Goal: Task Accomplishment & Management: Complete application form

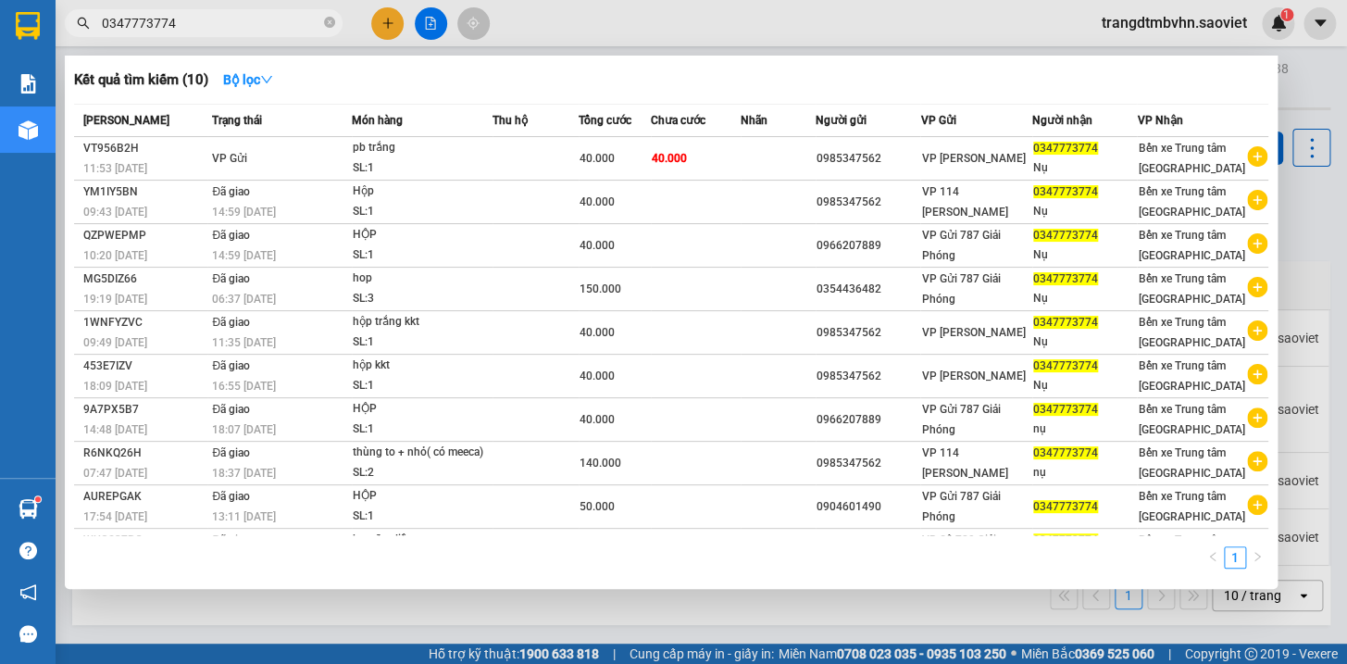
drag, startPoint x: 170, startPoint y: 24, endPoint x: 26, endPoint y: -19, distance: 150.6
click at [26, 0] on html "Kết quả tìm kiếm ( 10 ) Bộ lọc Mã ĐH Trạng thái Món hàng Thu hộ Tổng cước Chưa …" at bounding box center [673, 332] width 1347 height 664
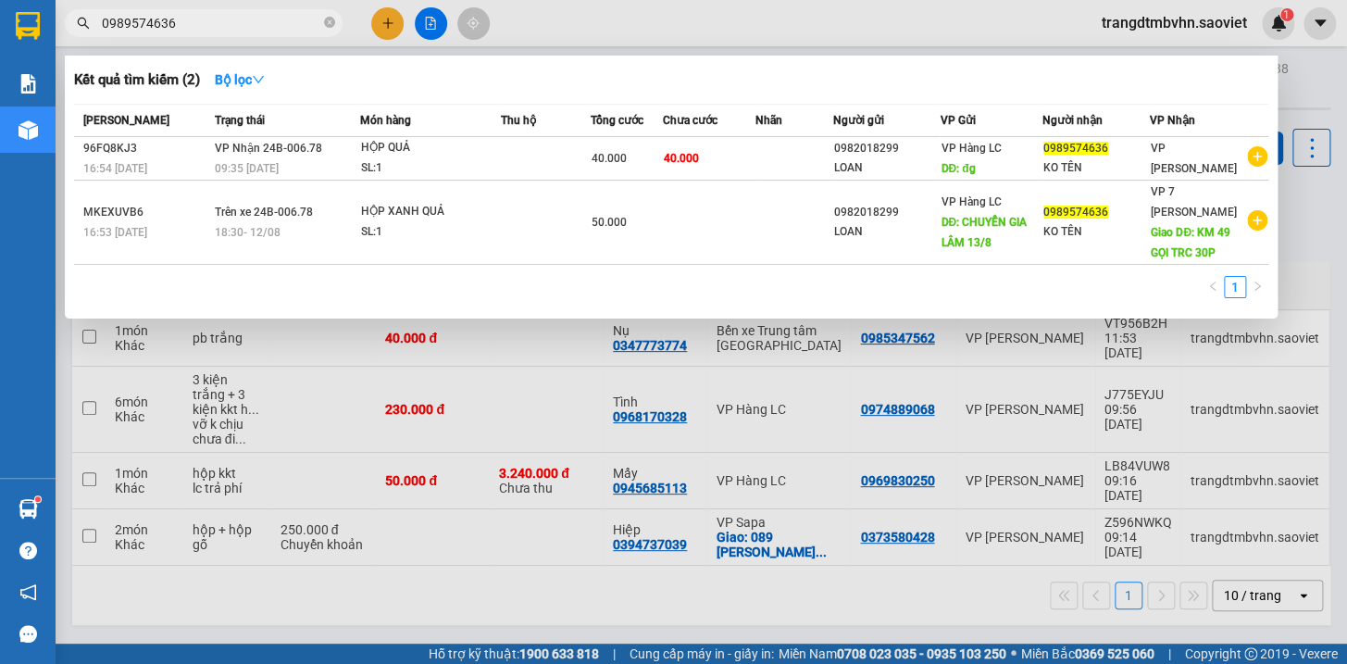
type input "0989574636"
click at [1301, 95] on div at bounding box center [673, 332] width 1347 height 664
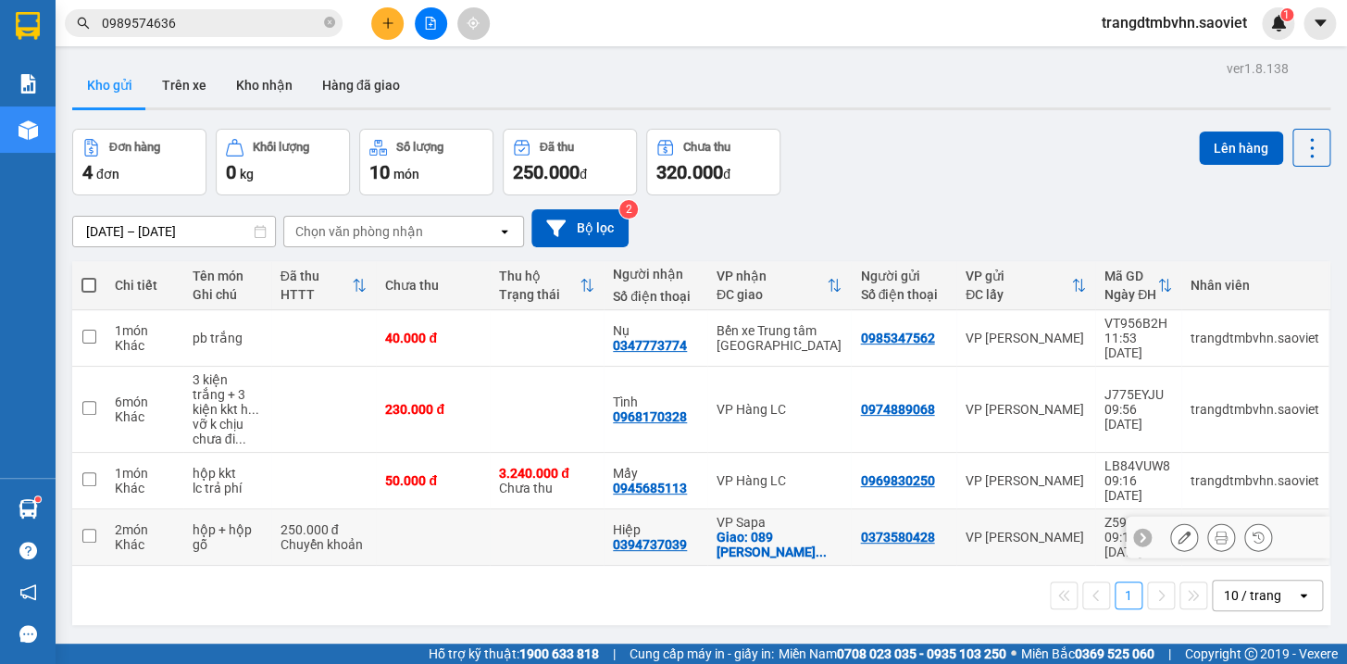
click at [389, 509] on td at bounding box center [433, 537] width 114 height 56
checkbox input "true"
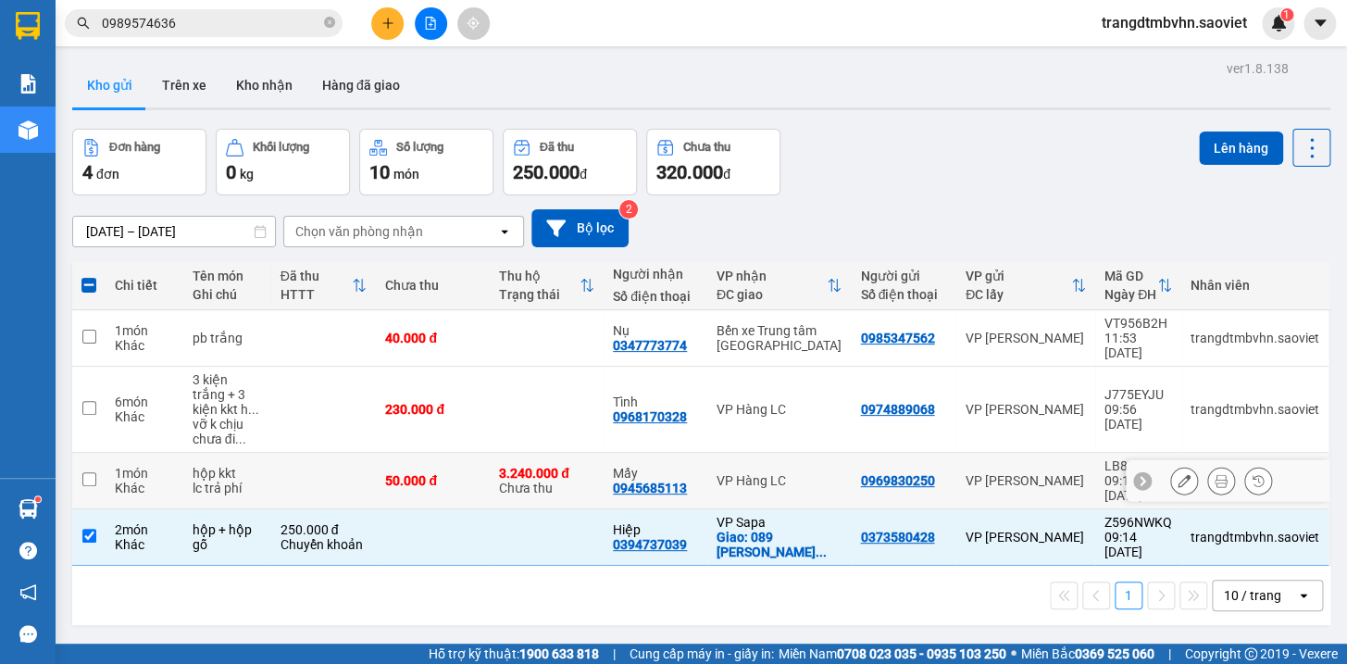
click at [336, 471] on td at bounding box center [324, 481] width 106 height 56
checkbox input "true"
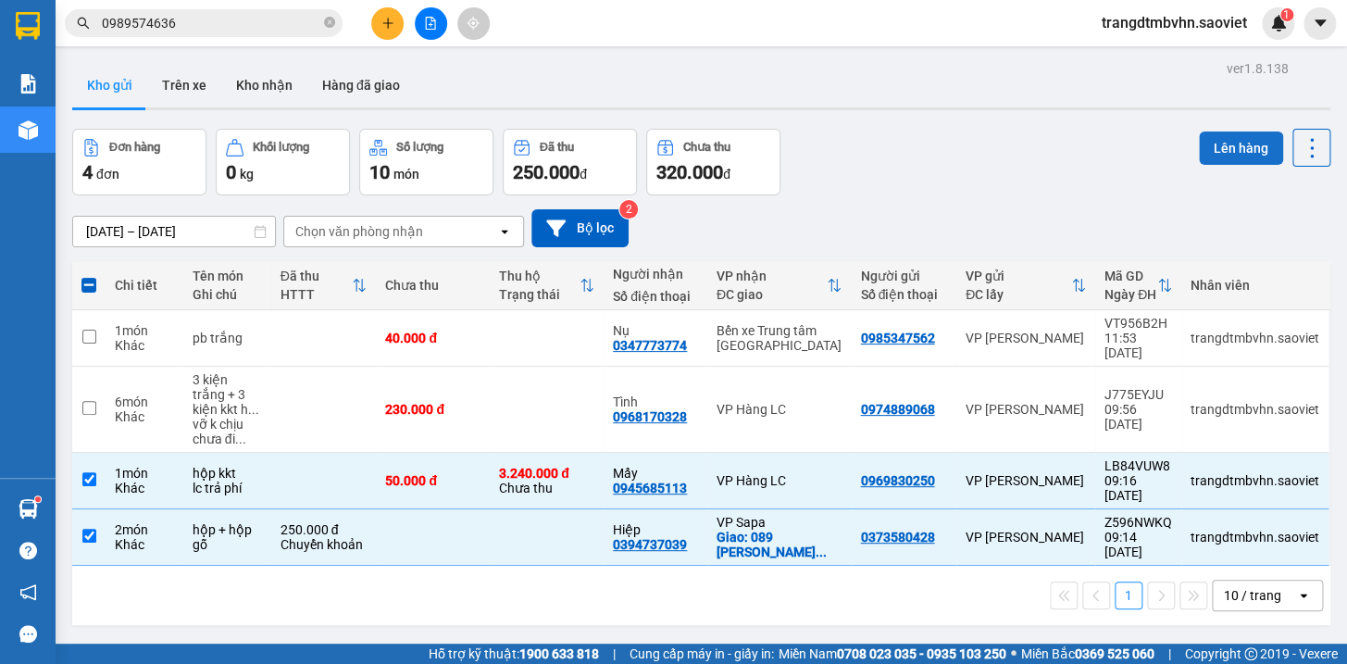
click at [1259, 148] on button "Lên hàng" at bounding box center [1241, 147] width 84 height 33
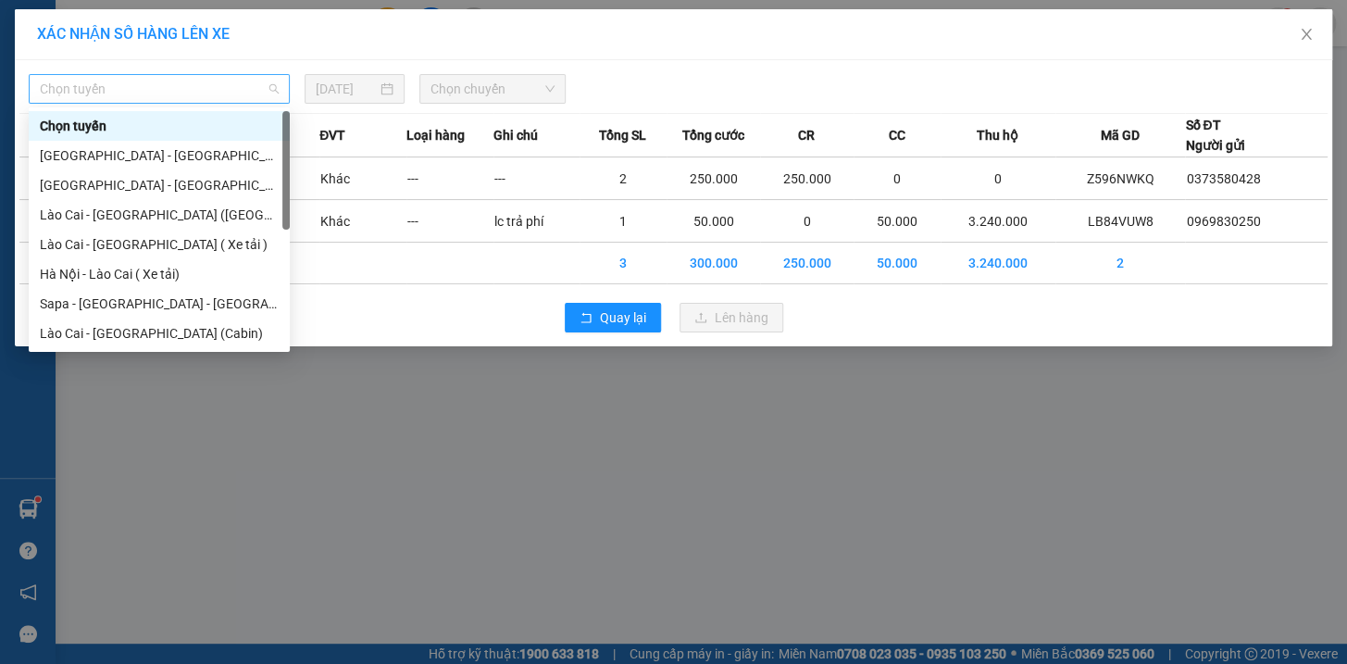
click at [212, 88] on span "Chọn tuyến" at bounding box center [159, 89] width 239 height 28
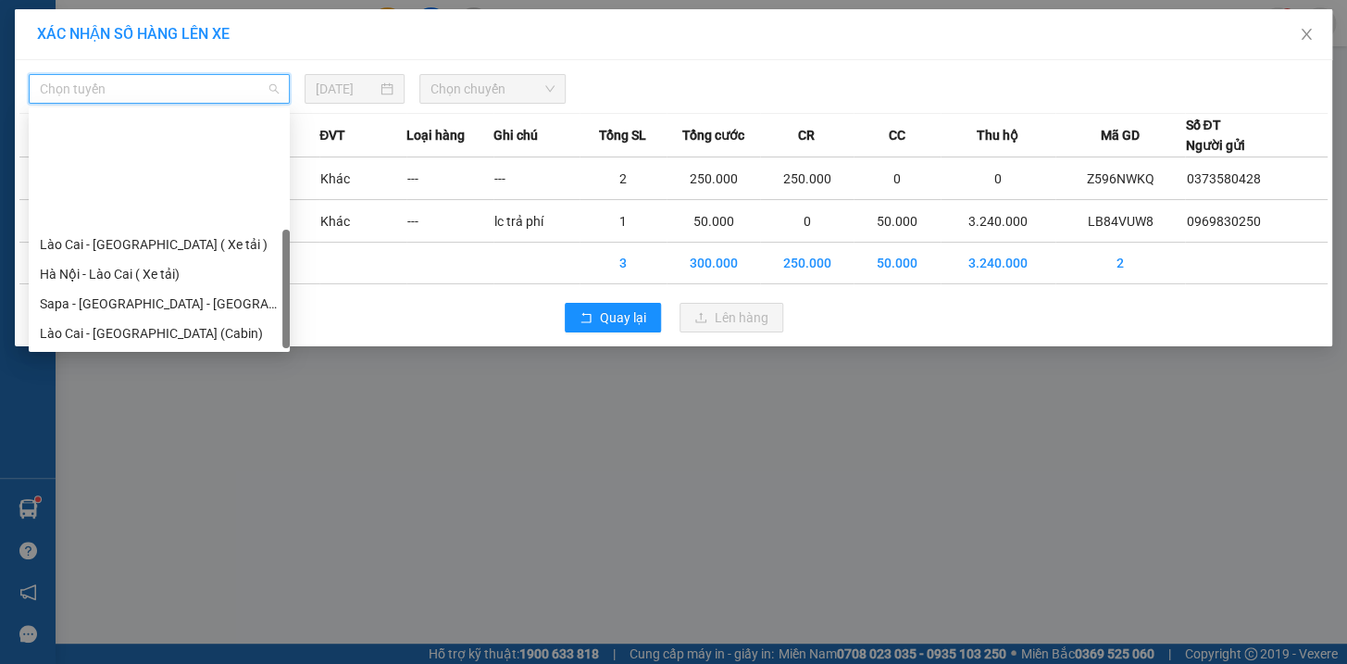
scroll to position [148, 0]
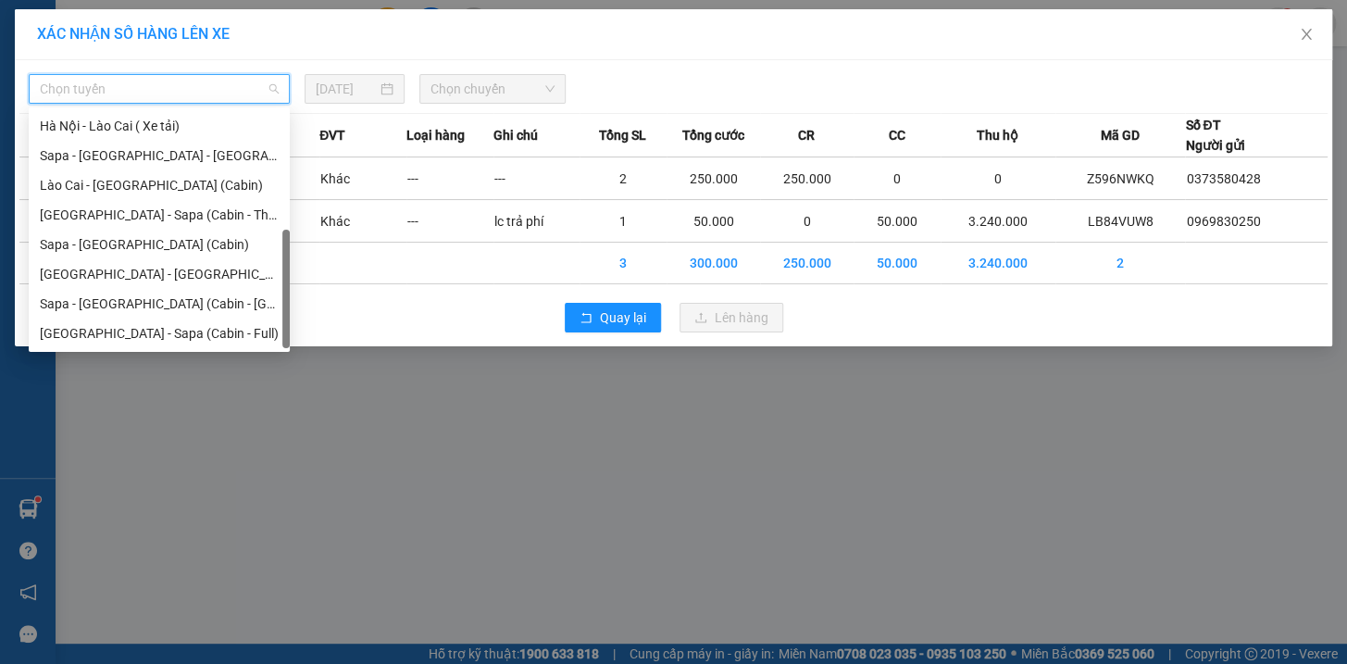
drag, startPoint x: 287, startPoint y: 323, endPoint x: 295, endPoint y: 361, distance: 38.9
click at [295, 361] on body "Kết quả tìm kiếm ( 2 ) Bộ lọc Mã ĐH Trạng thái Món hàng Thu hộ Tổng cước Chưa c…" at bounding box center [673, 332] width 1347 height 664
drag, startPoint x: 194, startPoint y: 329, endPoint x: 193, endPoint y: 315, distance: 13.9
click at [193, 329] on div "[GEOGRAPHIC_DATA] - Sapa (Cabin - Full)" at bounding box center [159, 333] width 239 height 20
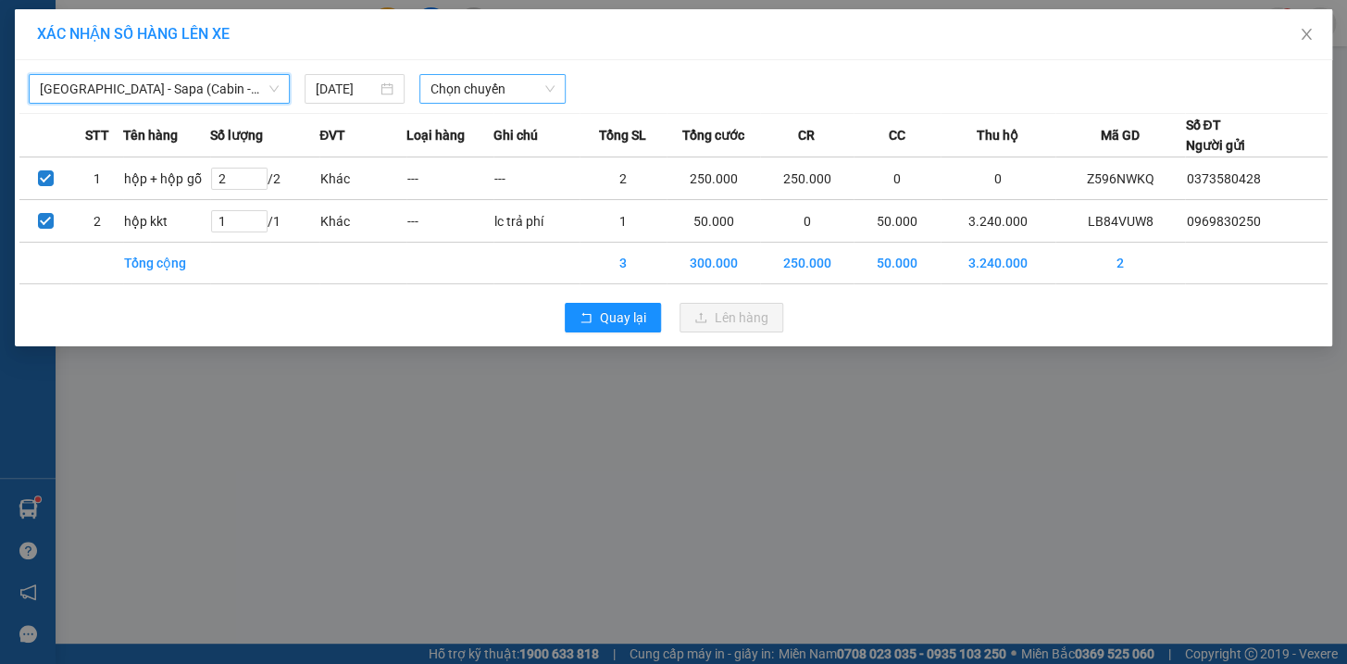
click at [520, 93] on span "Chọn chuyến" at bounding box center [493, 89] width 124 height 28
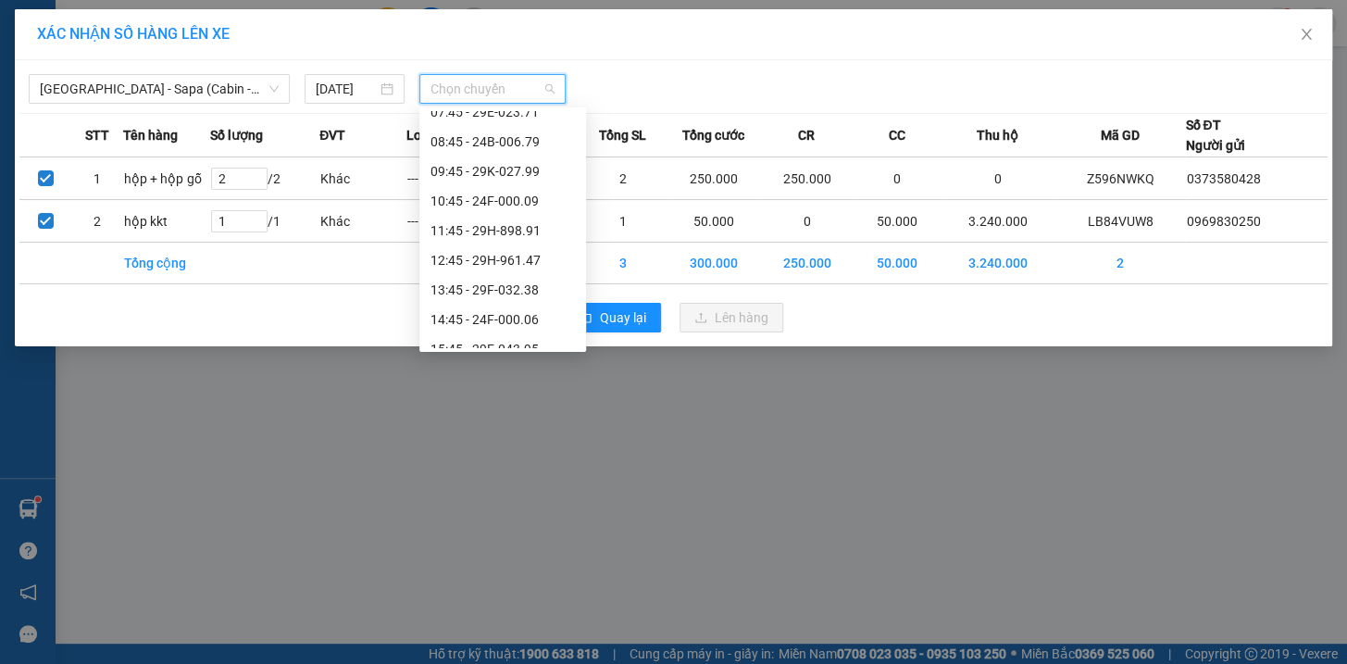
scroll to position [74, 0]
click at [520, 286] on div "13:45 - 29F-032.38" at bounding box center [503, 289] width 144 height 20
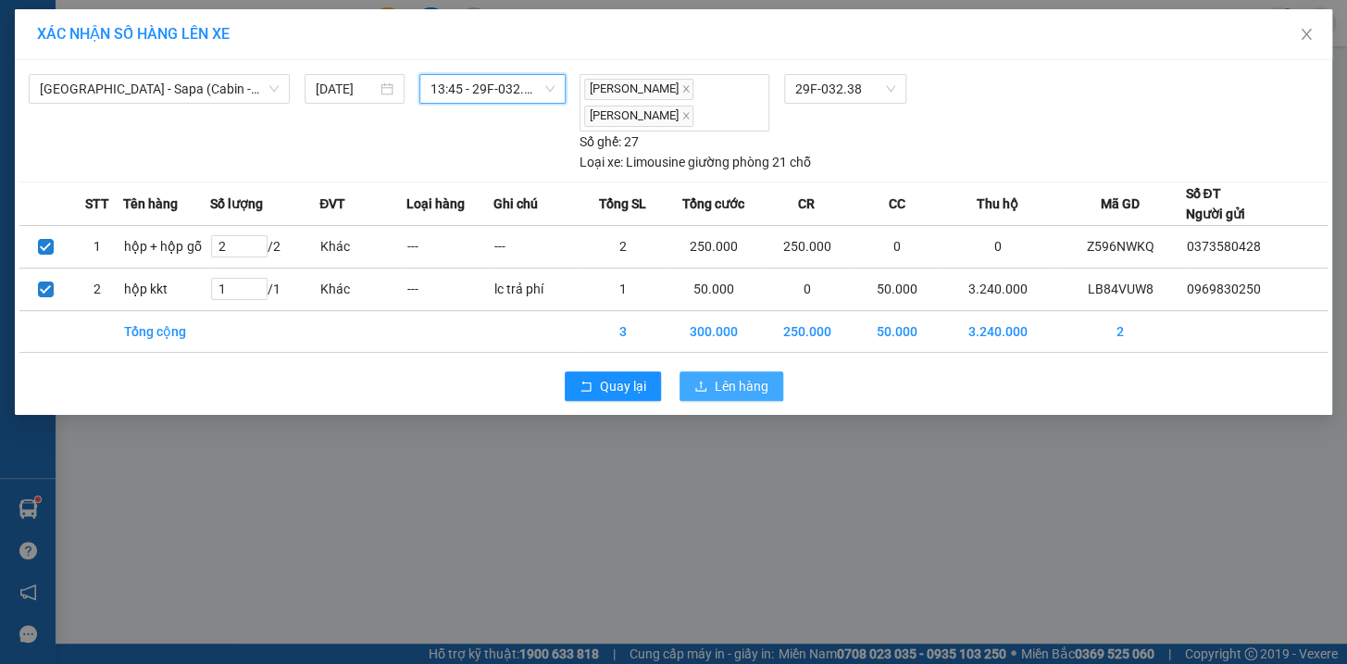
click at [733, 393] on span "Lên hàng" at bounding box center [742, 386] width 54 height 20
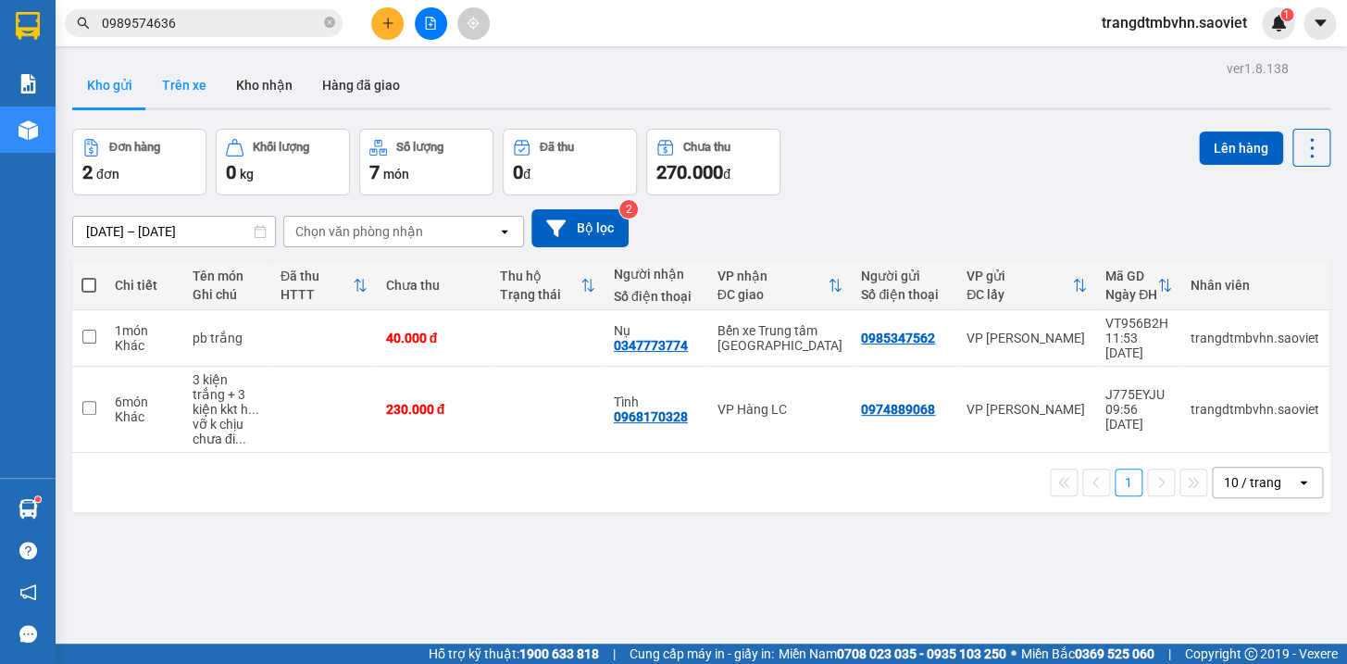
click at [175, 89] on button "Trên xe" at bounding box center [184, 85] width 74 height 44
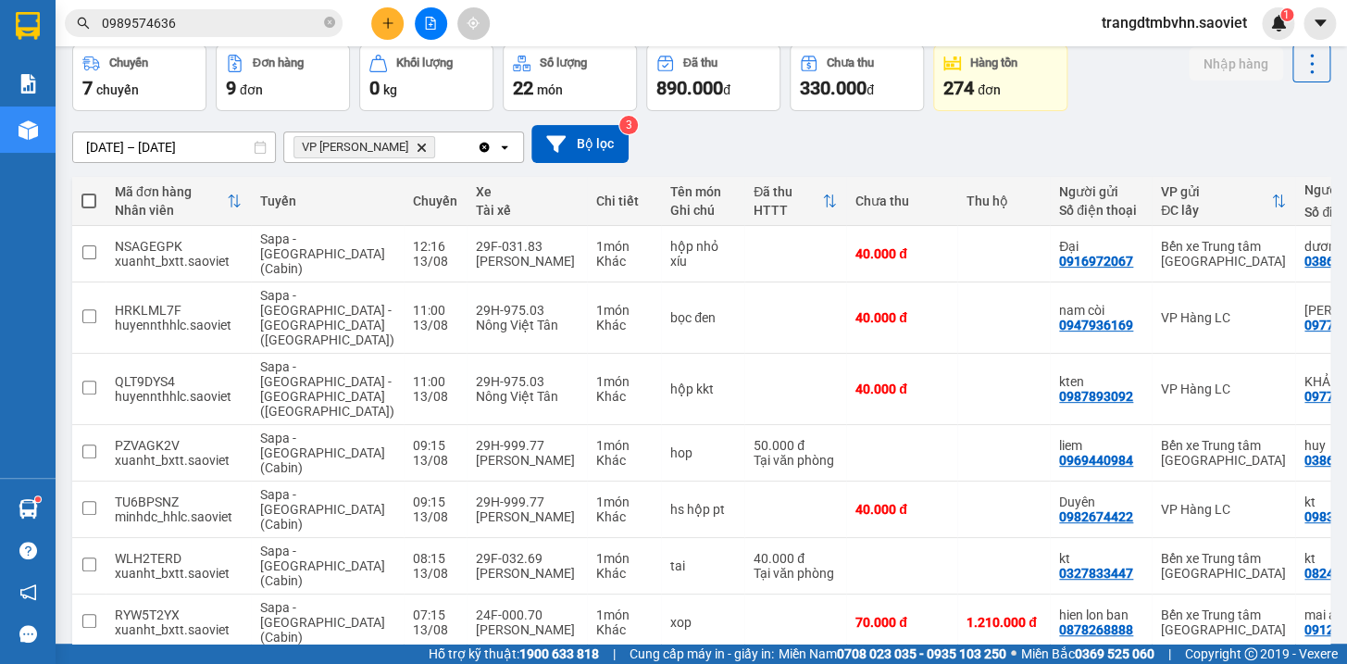
scroll to position [86, 0]
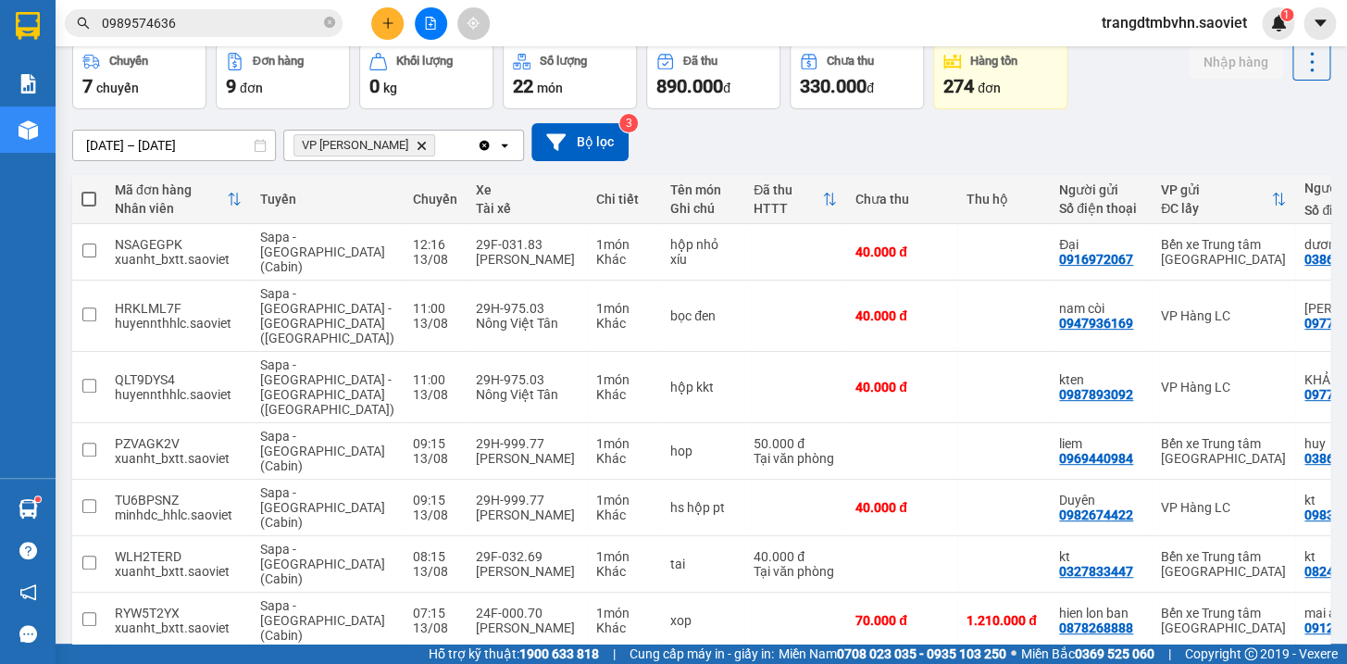
click at [194, 16] on input "0989574636" at bounding box center [211, 23] width 219 height 20
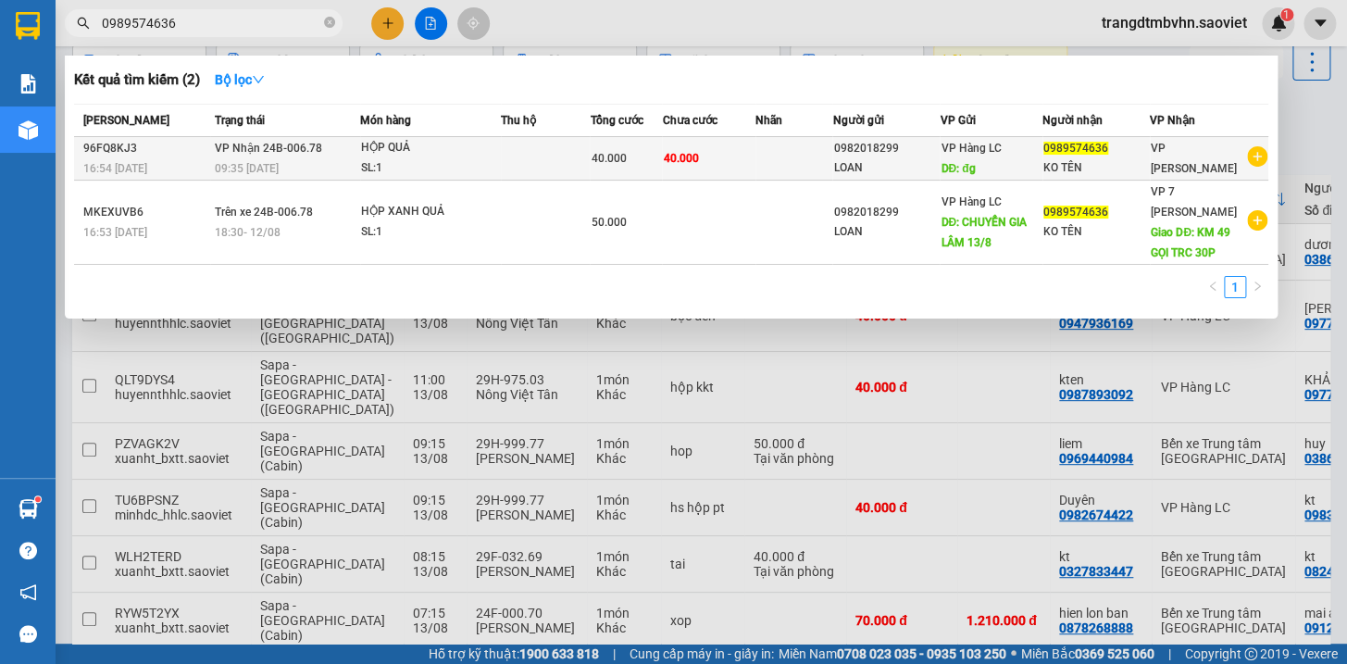
click at [1027, 161] on div "VP Hàng LC DĐ: đg" at bounding box center [991, 158] width 101 height 41
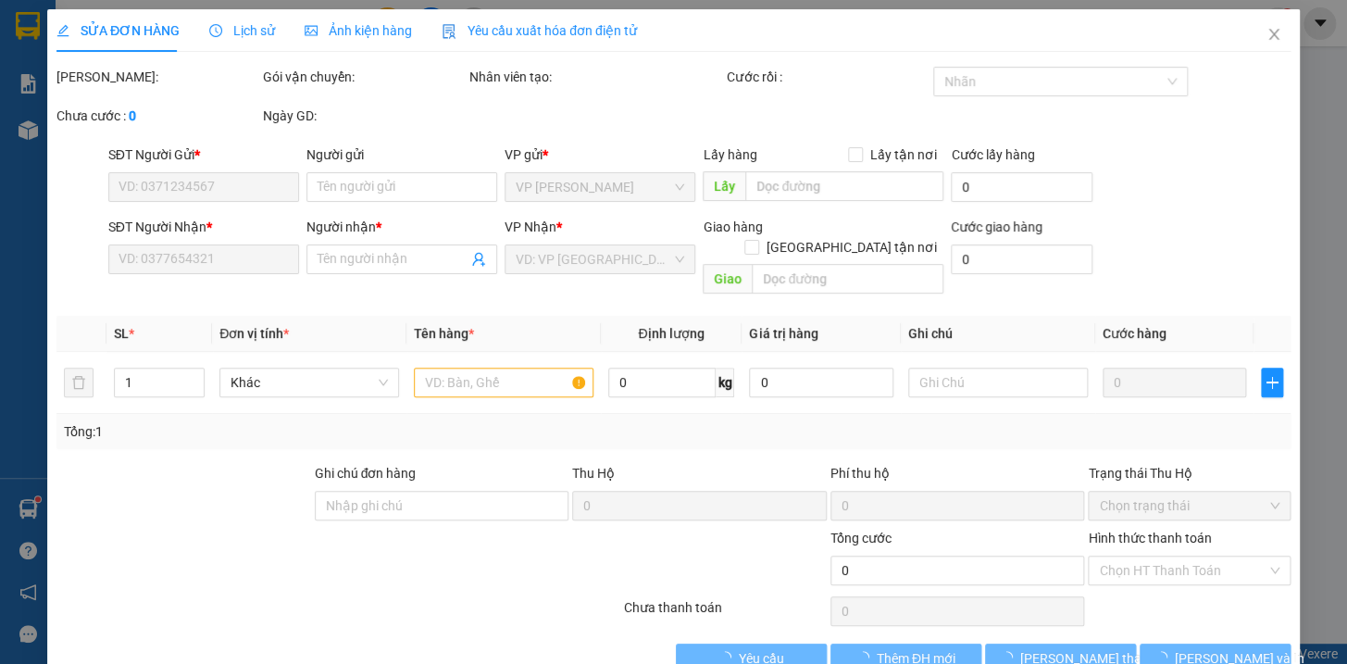
type input "0982018299"
type input "LOAN"
type input "đg"
type input "0989574636"
type input "KO TÊN"
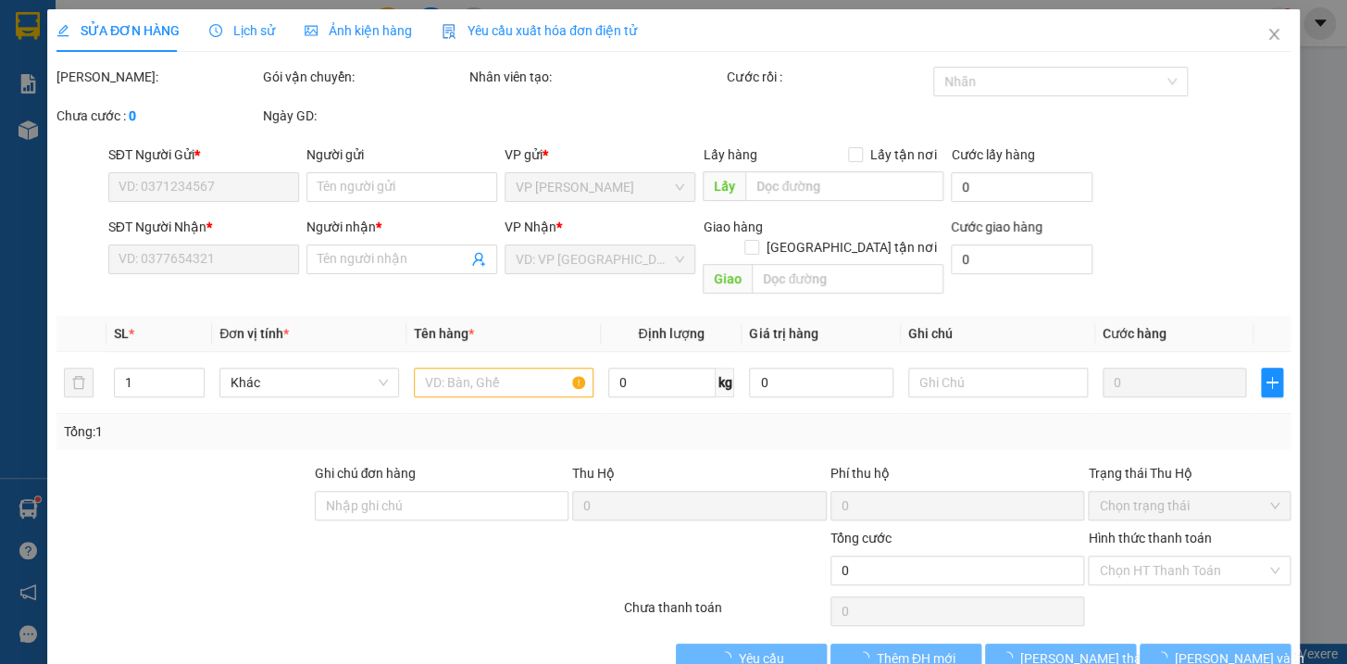
type input "40.000"
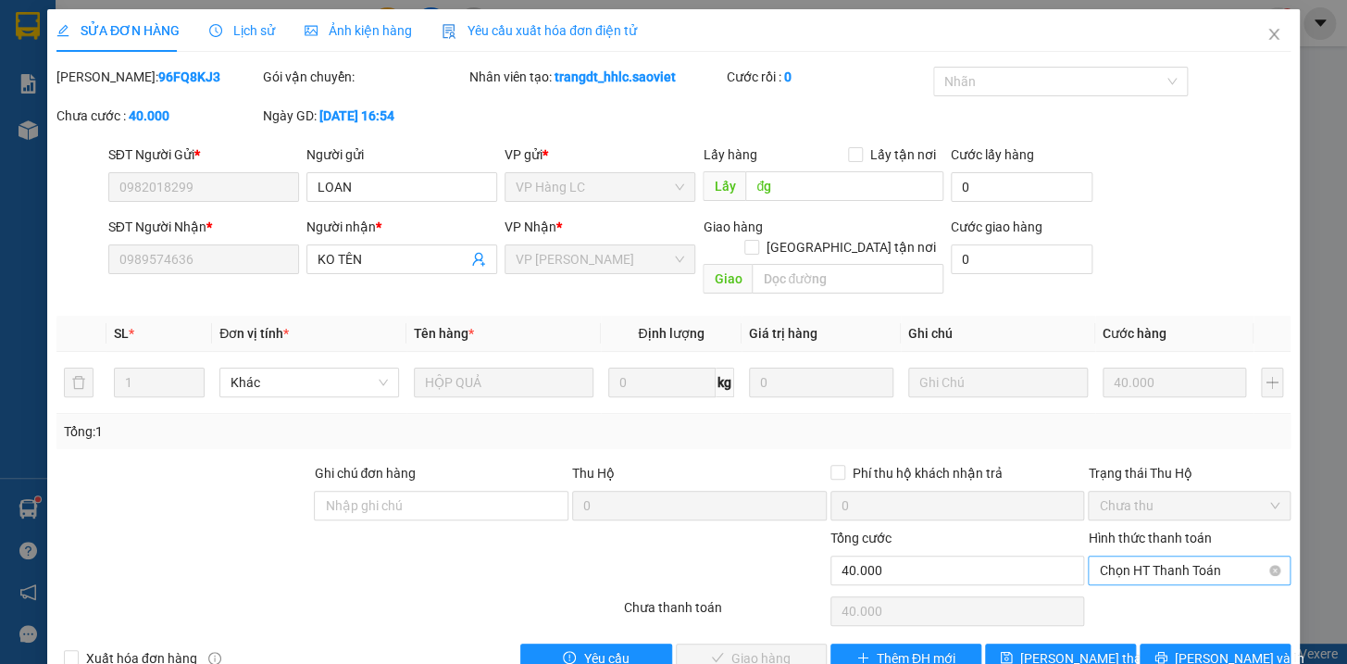
click at [1164, 557] on span "Chọn HT Thanh Toán" at bounding box center [1189, 571] width 181 height 28
click at [1139, 589] on div "Tại văn phòng" at bounding box center [1177, 586] width 178 height 20
type input "0"
click at [787, 648] on span "[PERSON_NAME] và Giao hàng" at bounding box center [800, 658] width 178 height 20
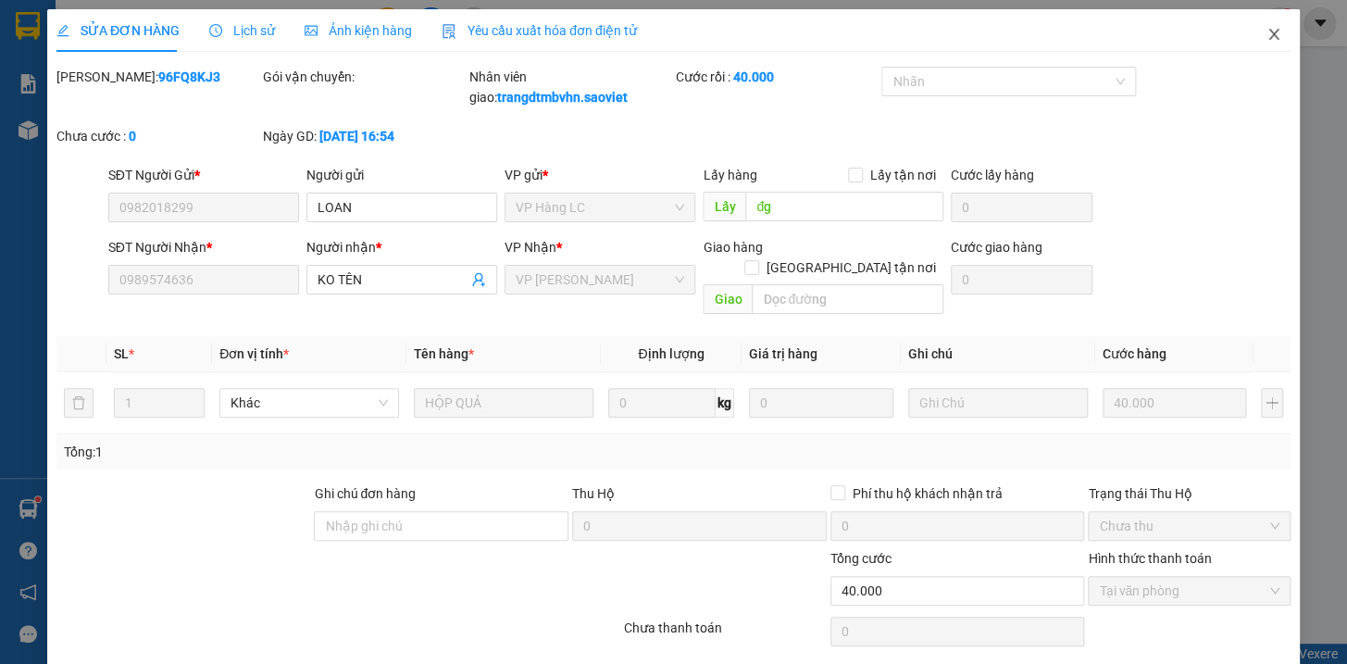
click at [1267, 37] on icon "close" at bounding box center [1274, 34] width 15 height 15
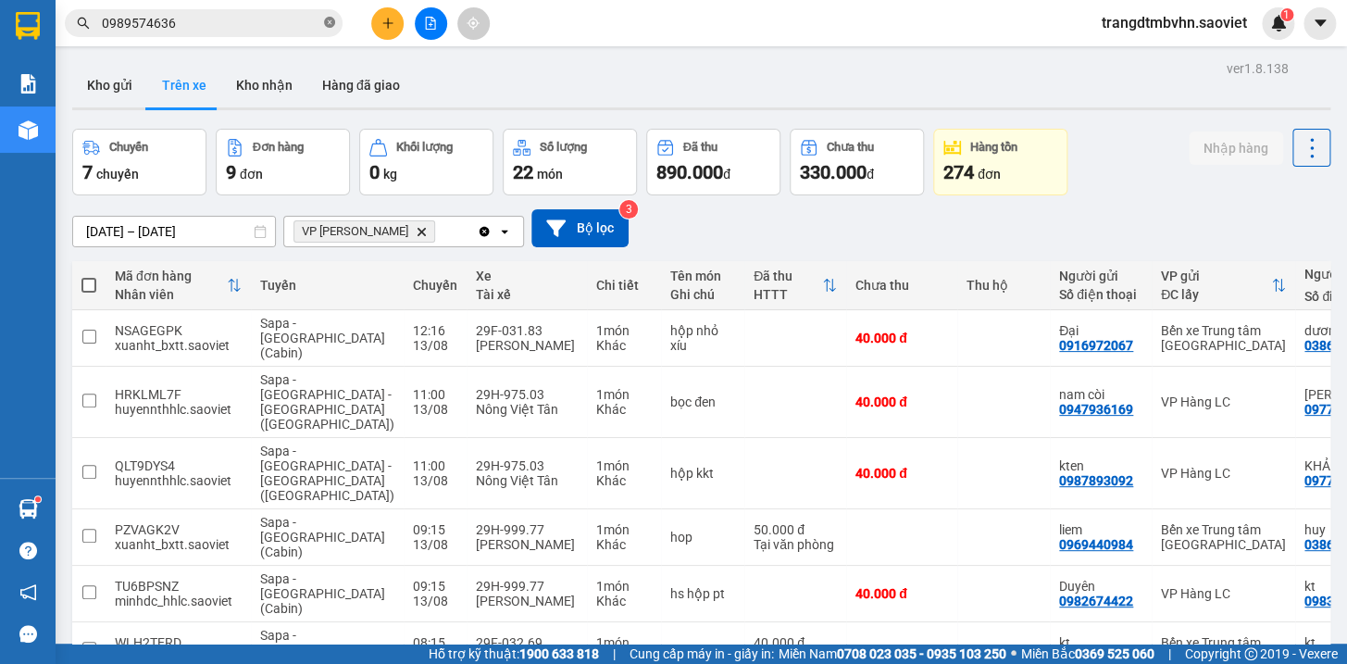
click at [326, 26] on icon "close-circle" at bounding box center [329, 22] width 11 height 11
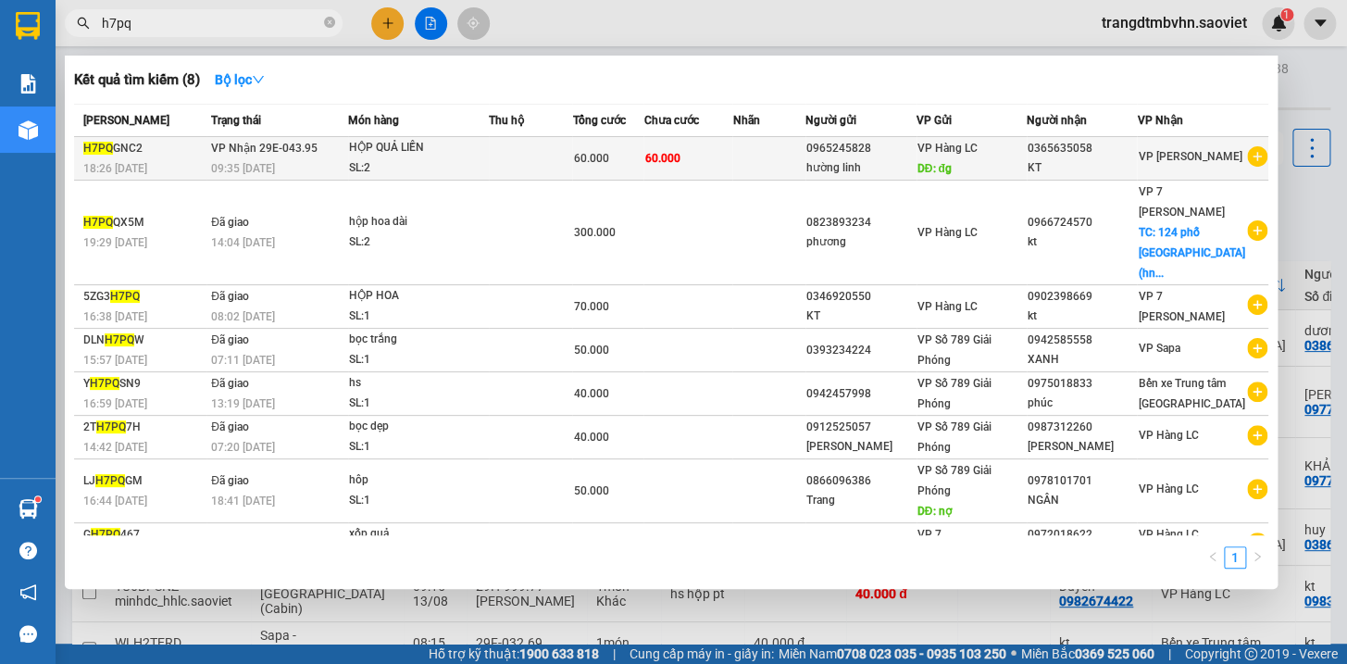
type input "h7pq"
click at [1070, 156] on div "0365635058" at bounding box center [1082, 148] width 108 height 19
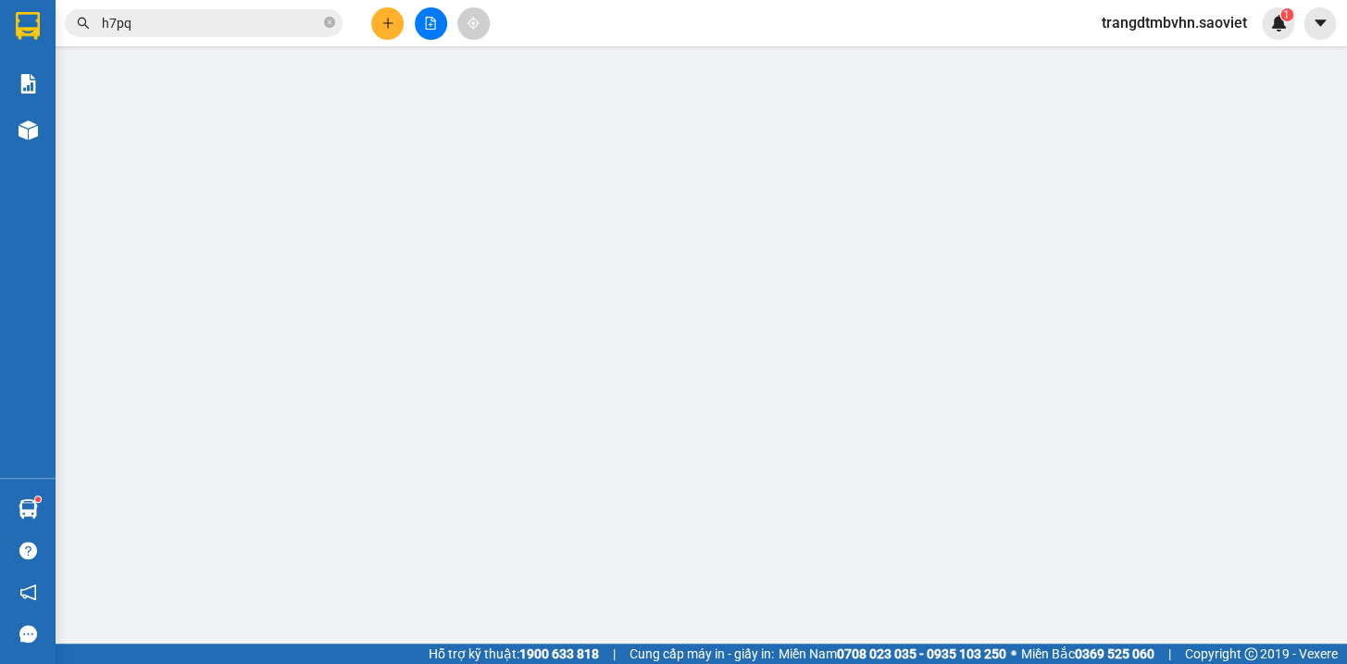
type input "0965245828"
type input "hường linh"
type input "đg"
type input "0365635058"
type input "KT"
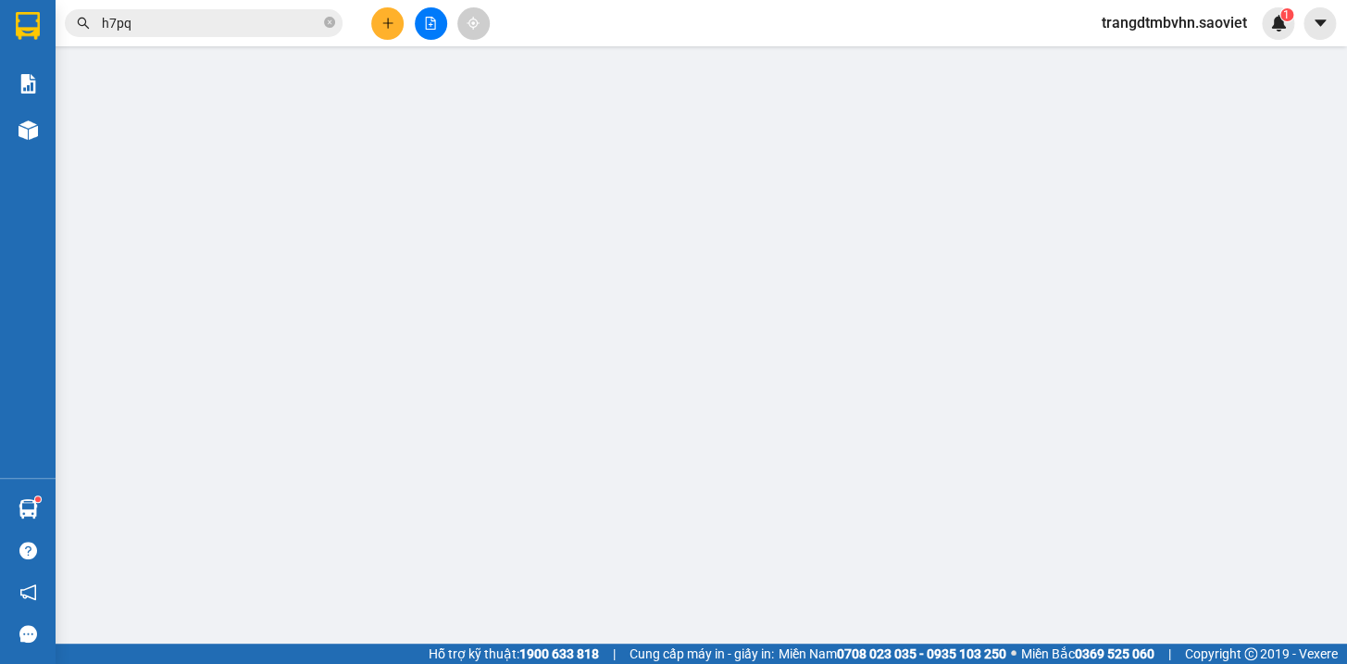
type input "60.000"
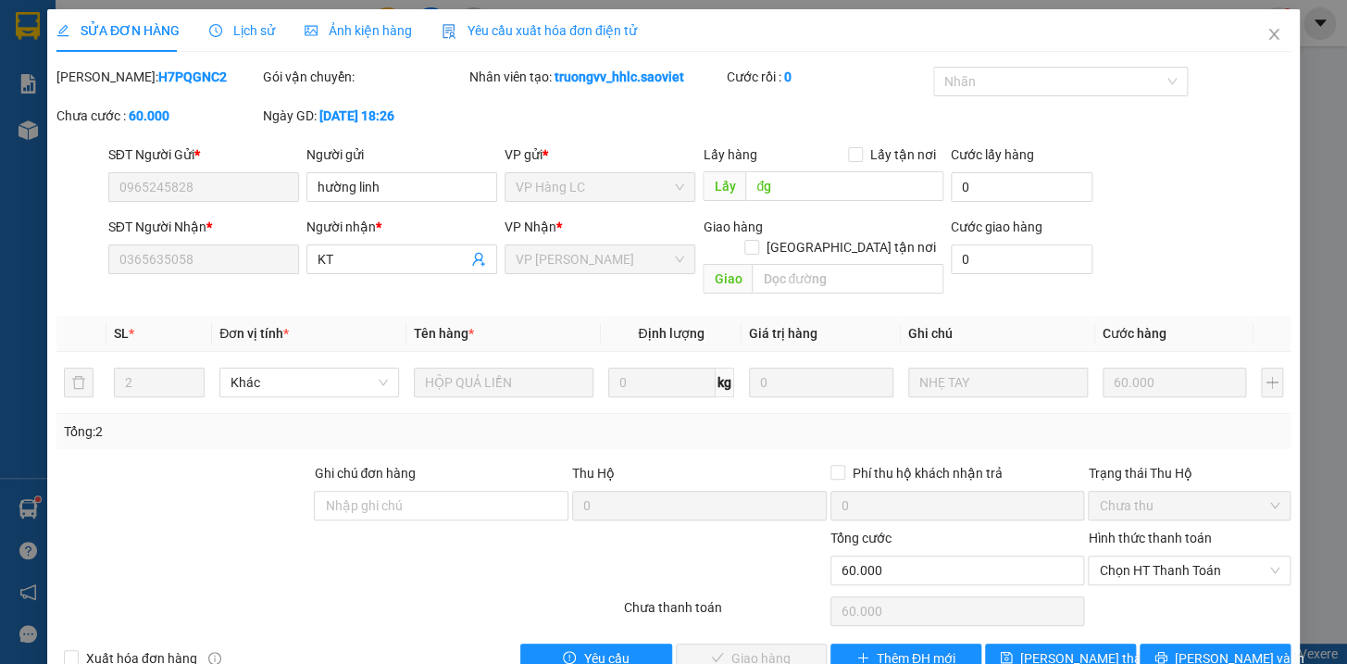
scroll to position [24, 0]
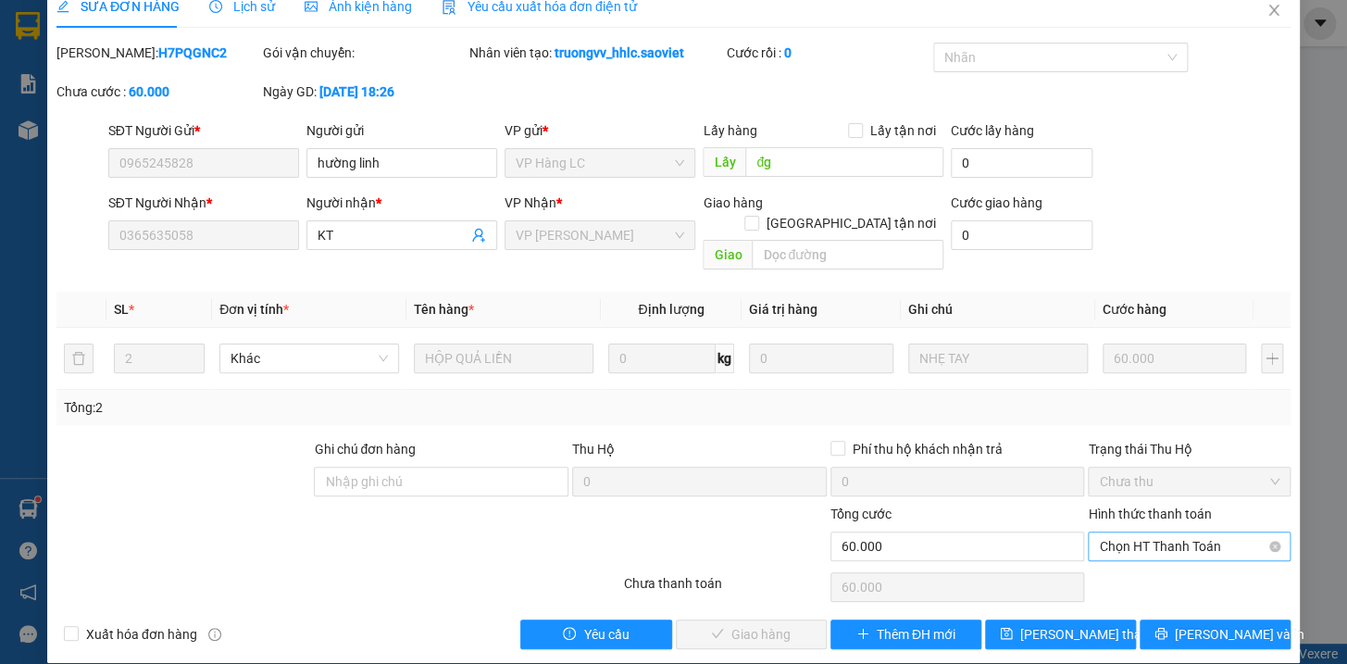
click at [1128, 532] on span "Chọn HT Thanh Toán" at bounding box center [1189, 546] width 181 height 28
click at [1138, 559] on div "Tại văn phòng" at bounding box center [1177, 562] width 178 height 20
type input "0"
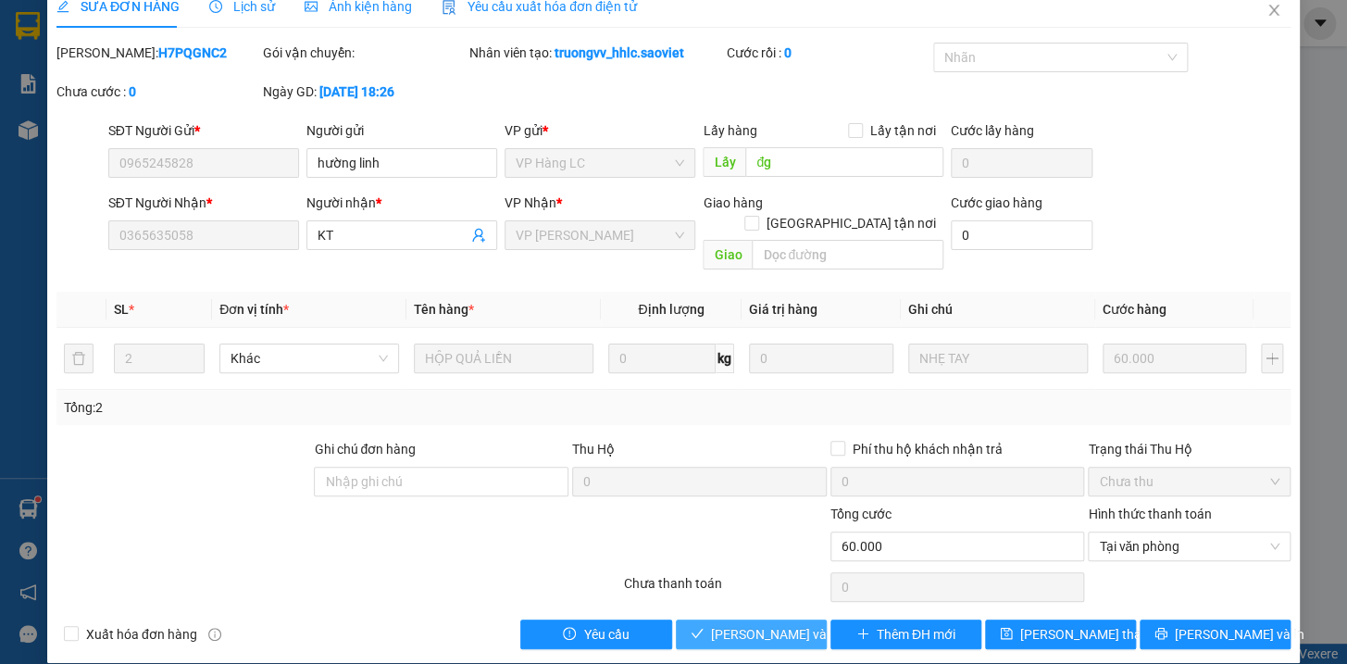
click at [756, 624] on span "[PERSON_NAME] và Giao hàng" at bounding box center [800, 634] width 178 height 20
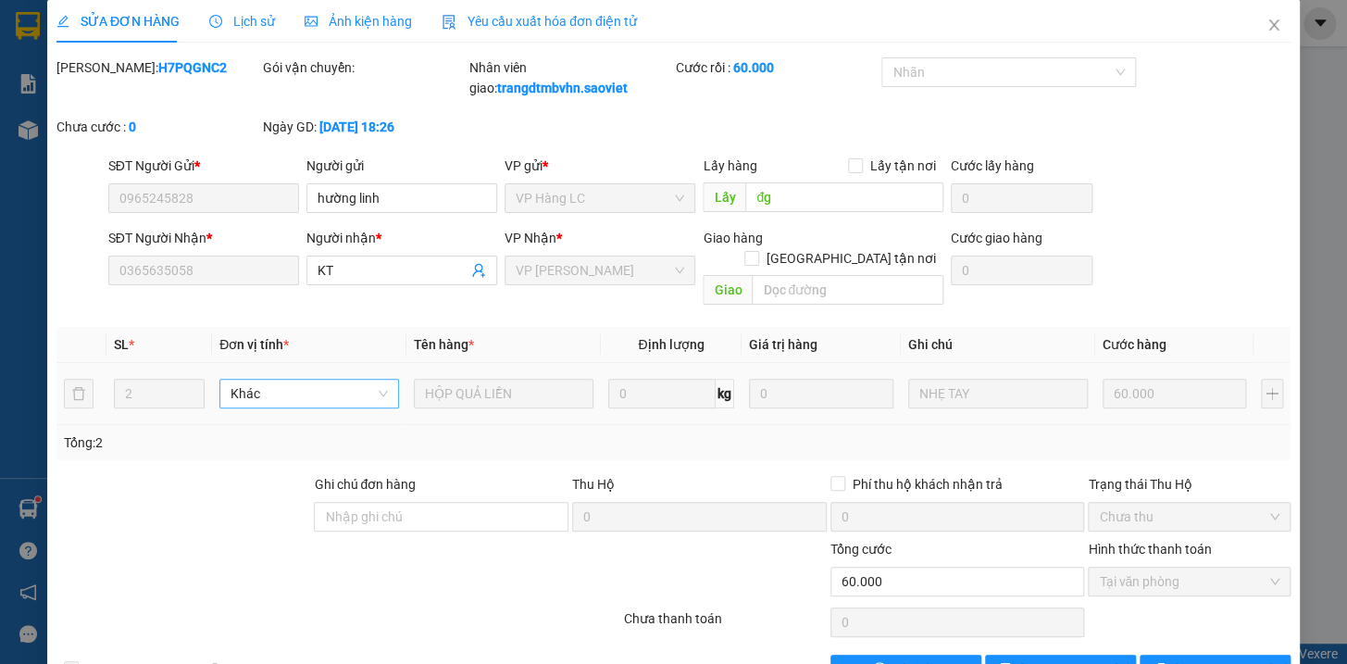
scroll to position [0, 0]
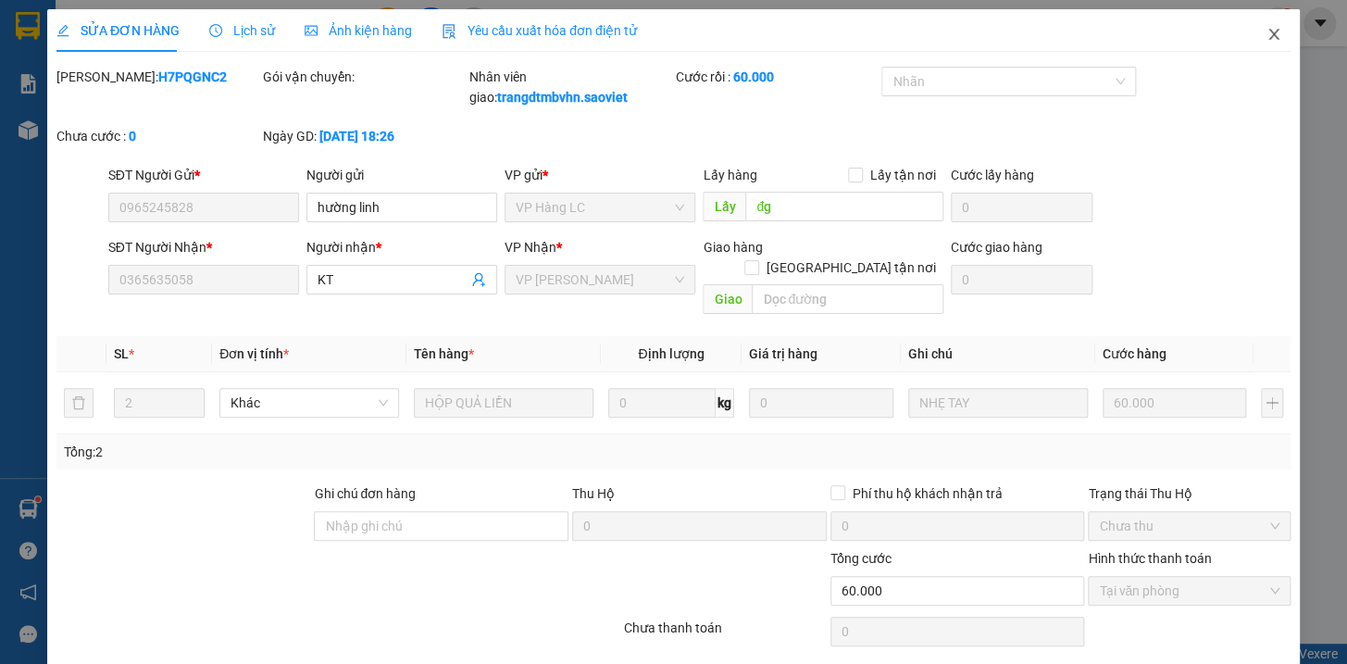
click at [1269, 34] on icon "close" at bounding box center [1274, 34] width 10 height 11
